Goal: Transaction & Acquisition: Book appointment/travel/reservation

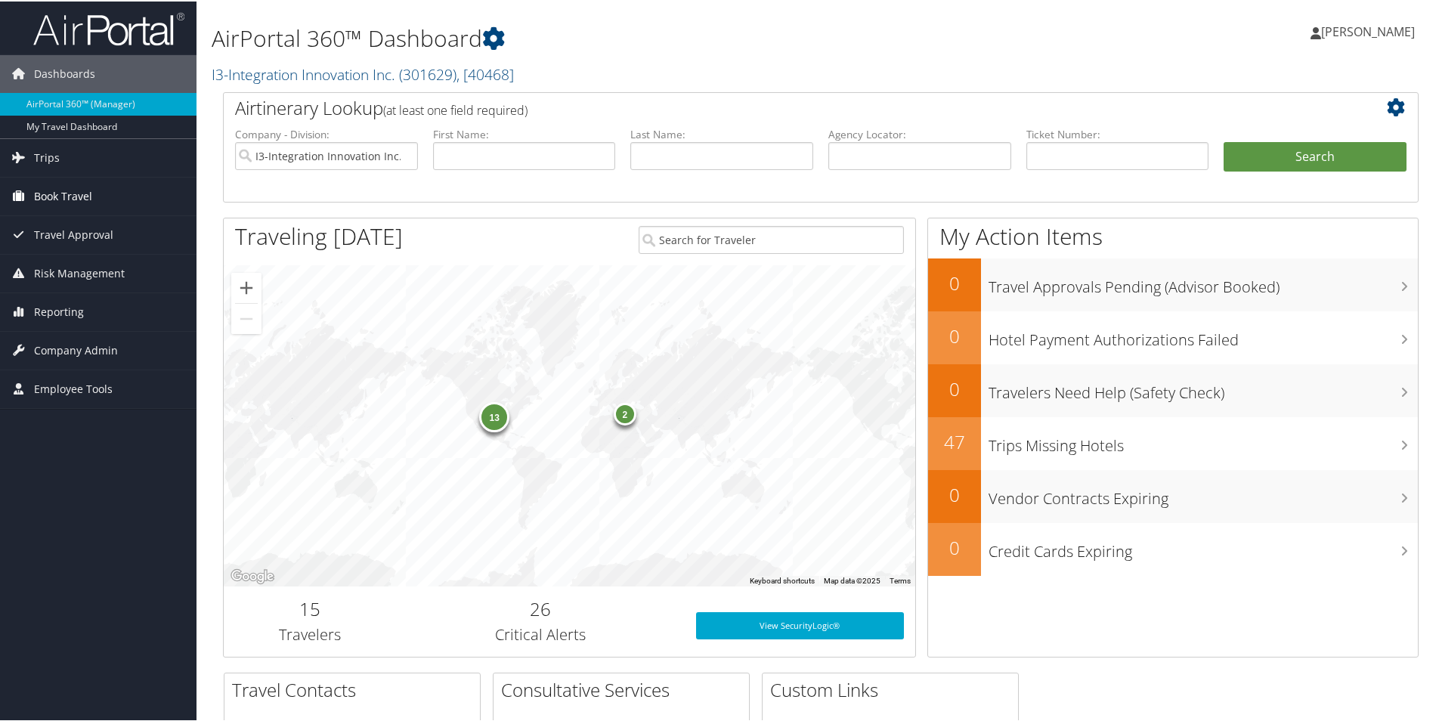
drag, startPoint x: 57, startPoint y: 192, endPoint x: 99, endPoint y: 190, distance: 42.4
click at [57, 192] on span "Book Travel" at bounding box center [63, 195] width 58 height 38
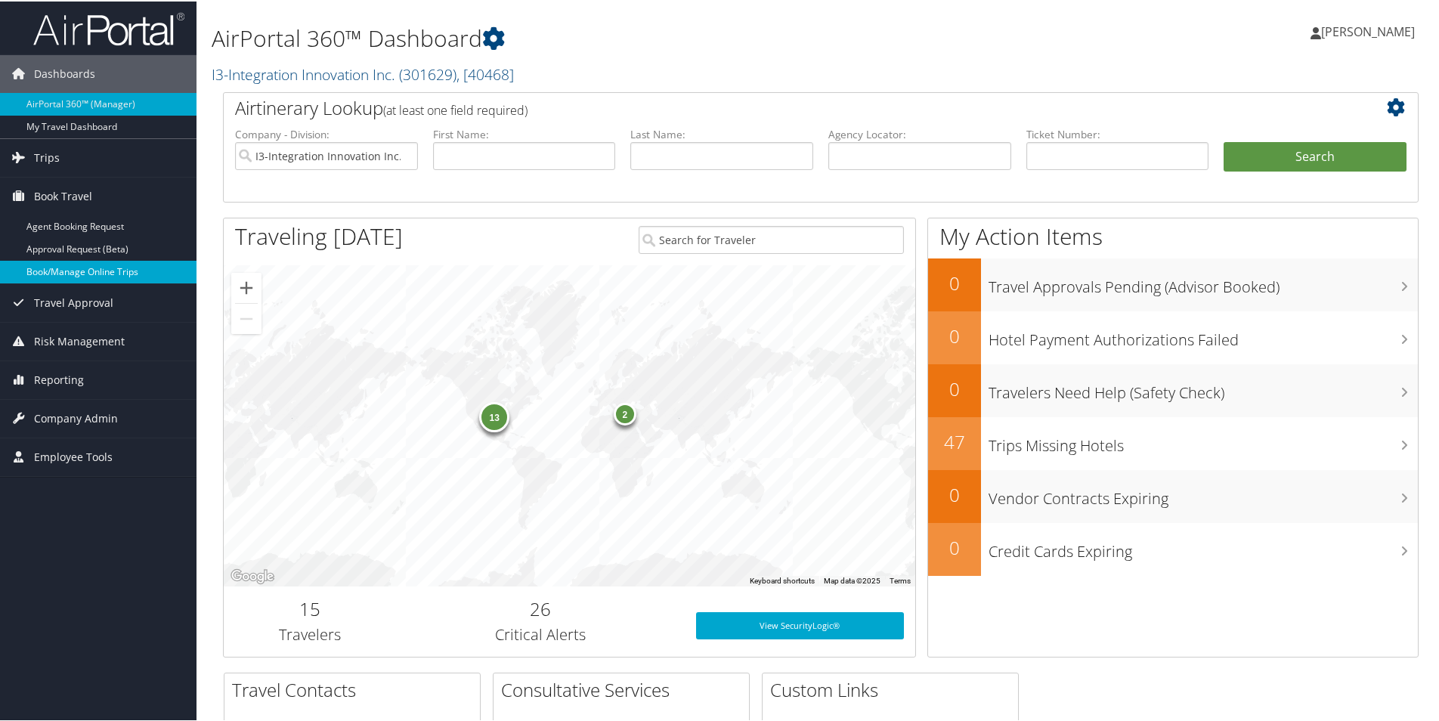
click at [67, 268] on link "Book/Manage Online Trips" at bounding box center [98, 270] width 197 height 23
